Goal: Task Accomplishment & Management: Use online tool/utility

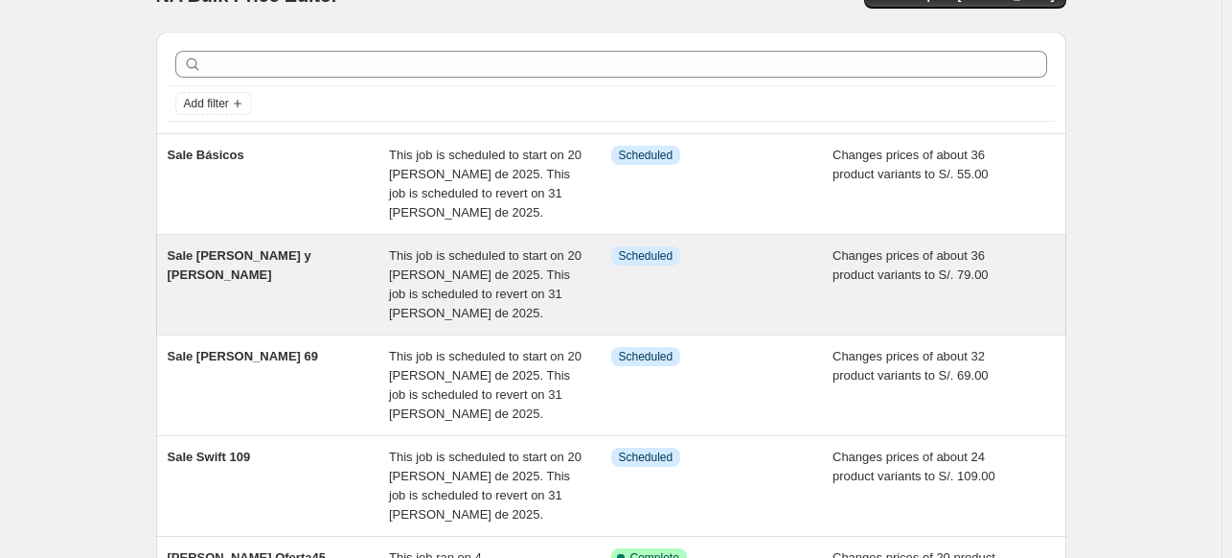
scroll to position [40, 0]
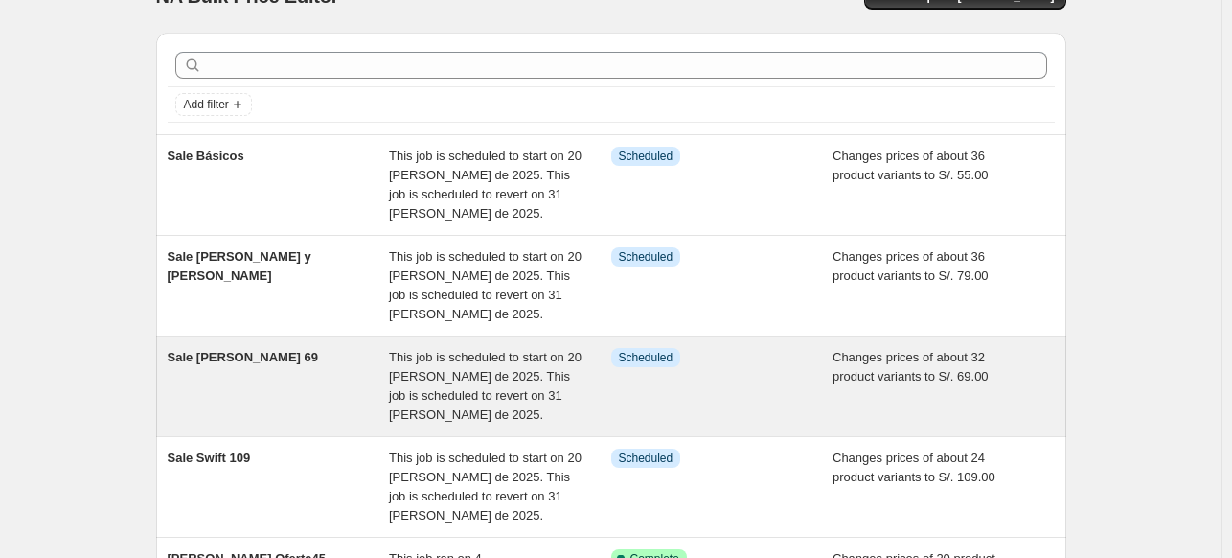
click at [244, 383] on div "Sale [PERSON_NAME] 69" at bounding box center [279, 386] width 222 height 77
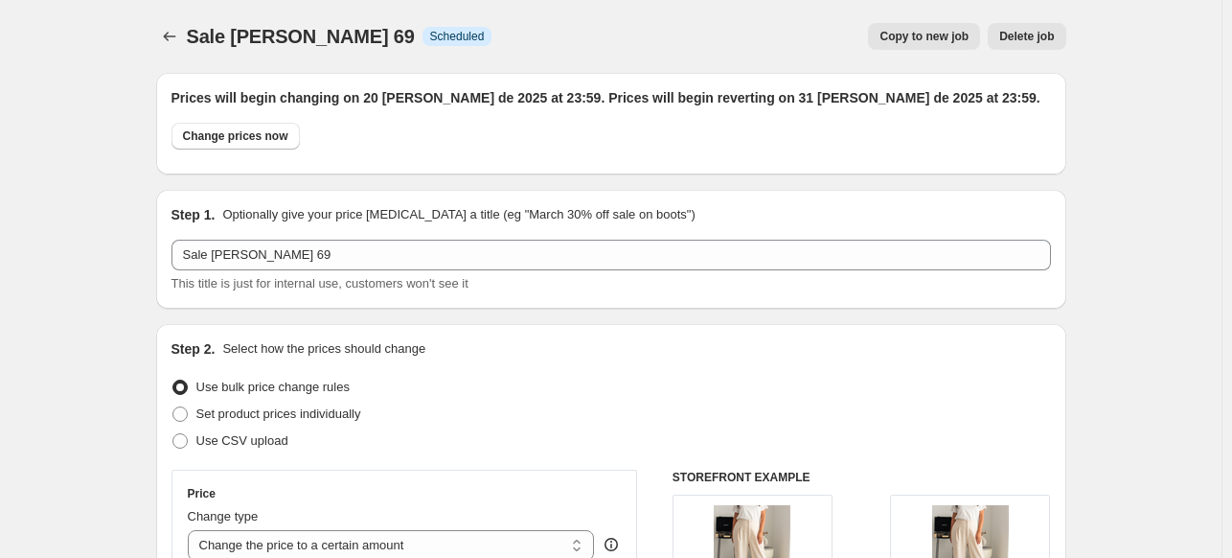
click at [306, 34] on span "Sale [PERSON_NAME] 69" at bounding box center [301, 36] width 228 height 21
drag, startPoint x: 307, startPoint y: 34, endPoint x: 293, endPoint y: 36, distance: 13.7
click at [293, 36] on span "Sale [PERSON_NAME] 69" at bounding box center [301, 36] width 228 height 21
click at [179, 34] on icon "Price change jobs" at bounding box center [169, 36] width 19 height 19
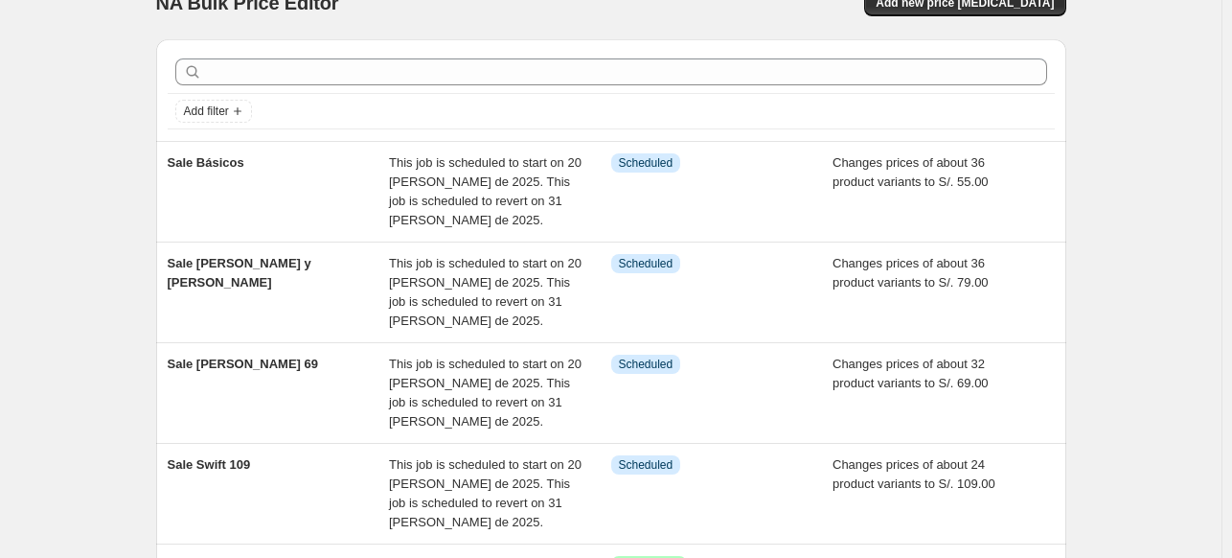
scroll to position [34, 0]
